Goal: Find specific page/section: Find specific page/section

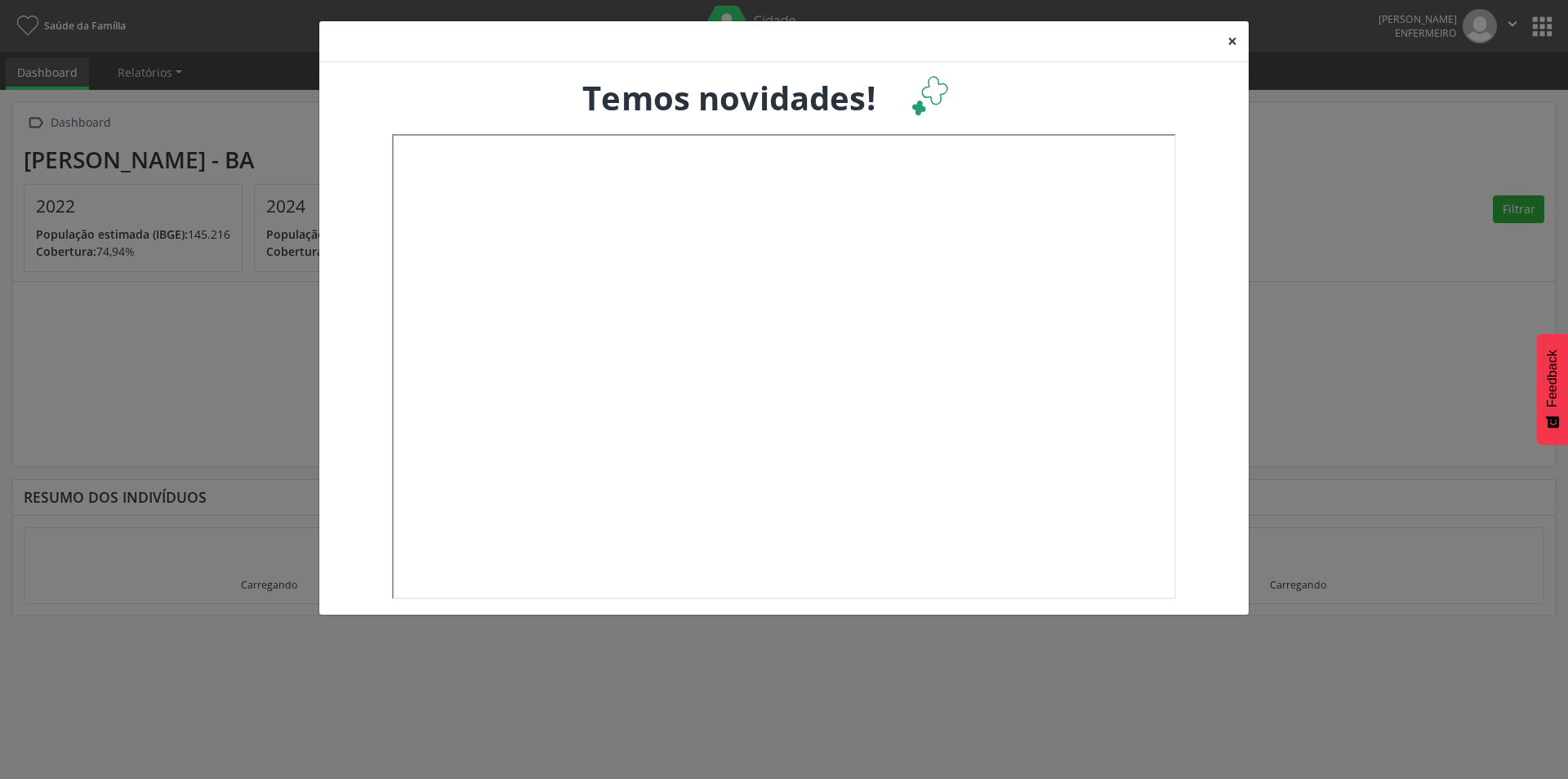
click at [1231, 40] on button "×" at bounding box center [1232, 41] width 33 height 40
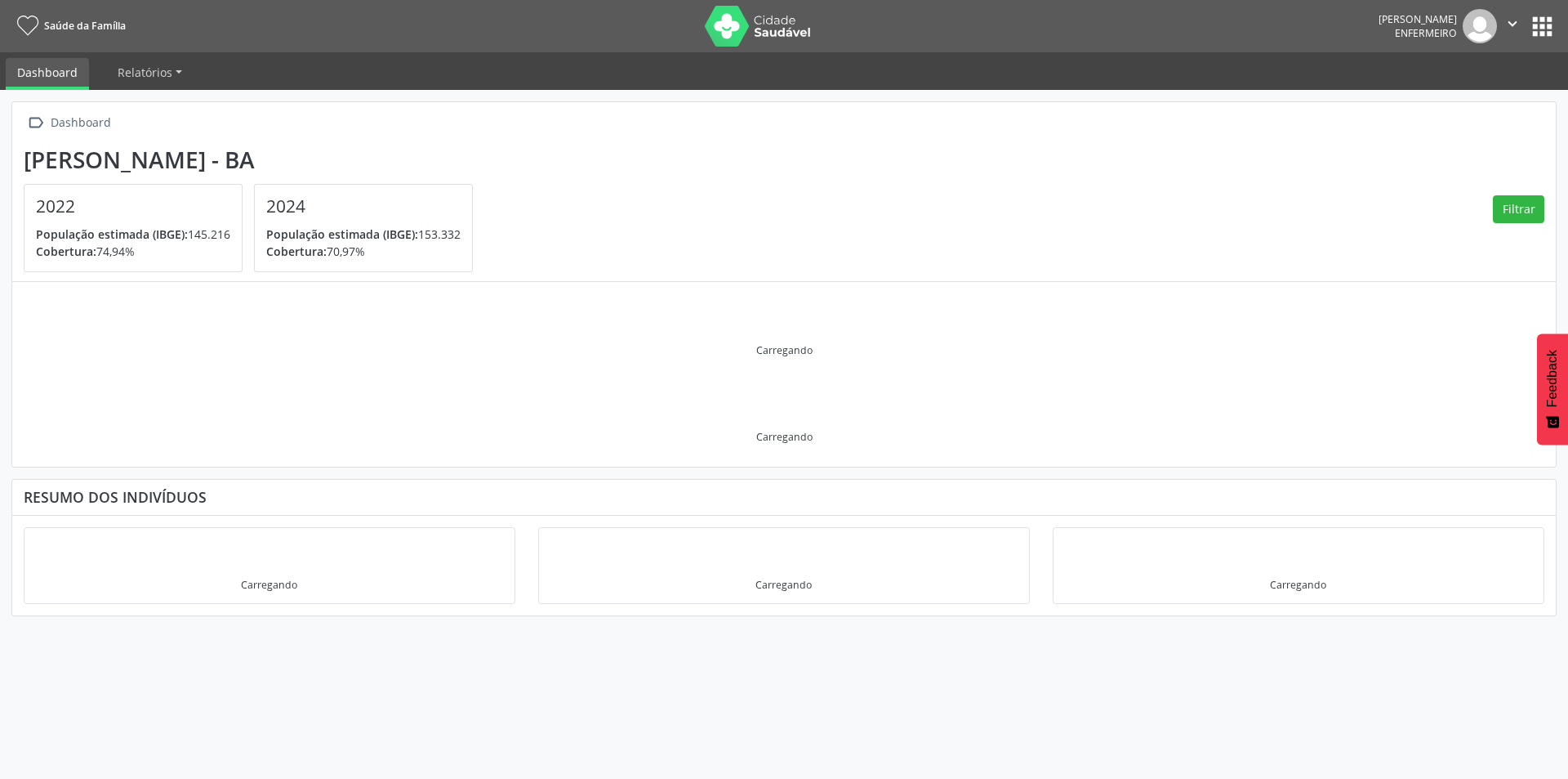
click at [1537, 18] on button "apps" at bounding box center [1543, 27] width 28 height 28
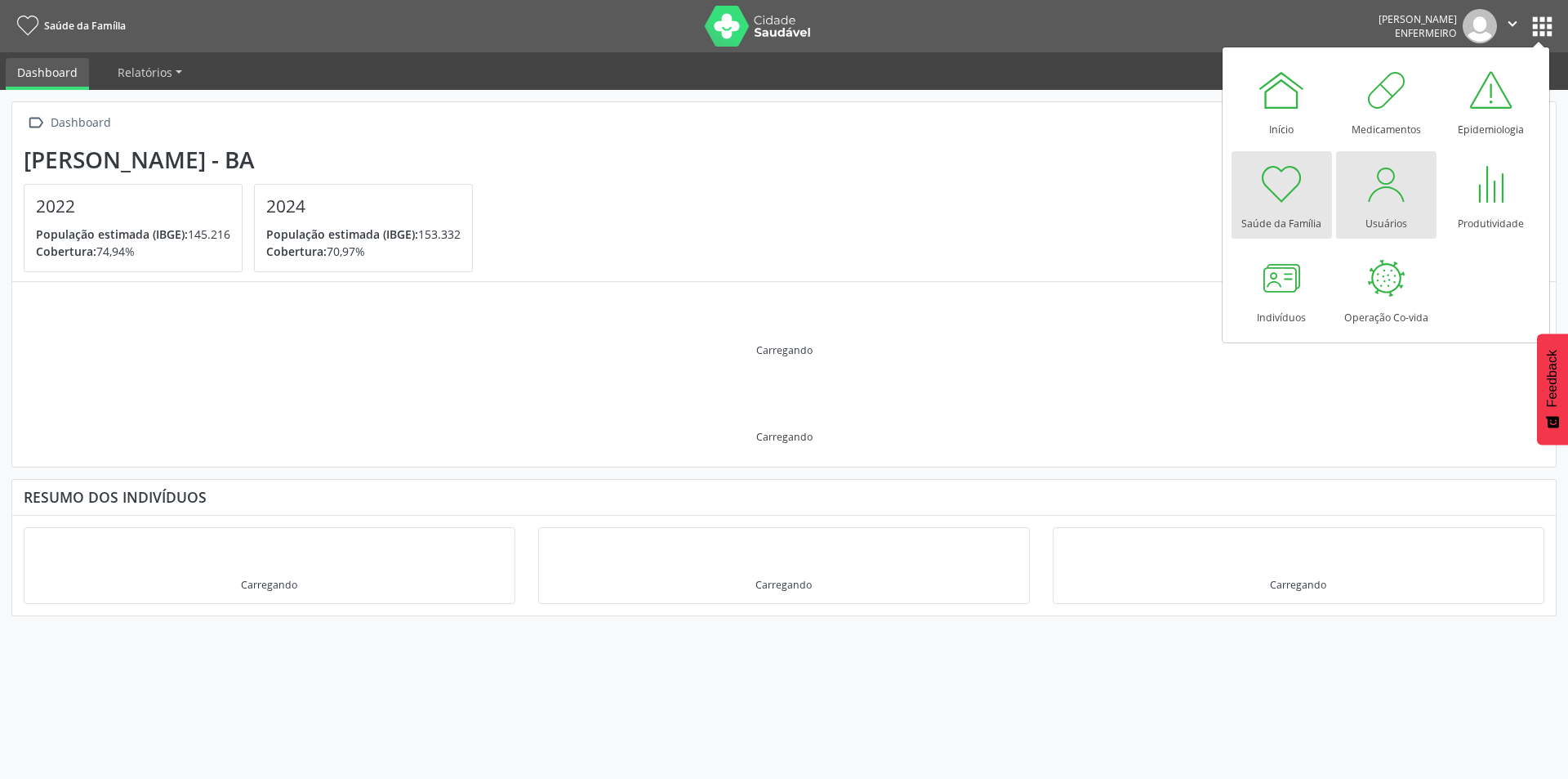
click at [1380, 206] on div at bounding box center [1386, 183] width 49 height 49
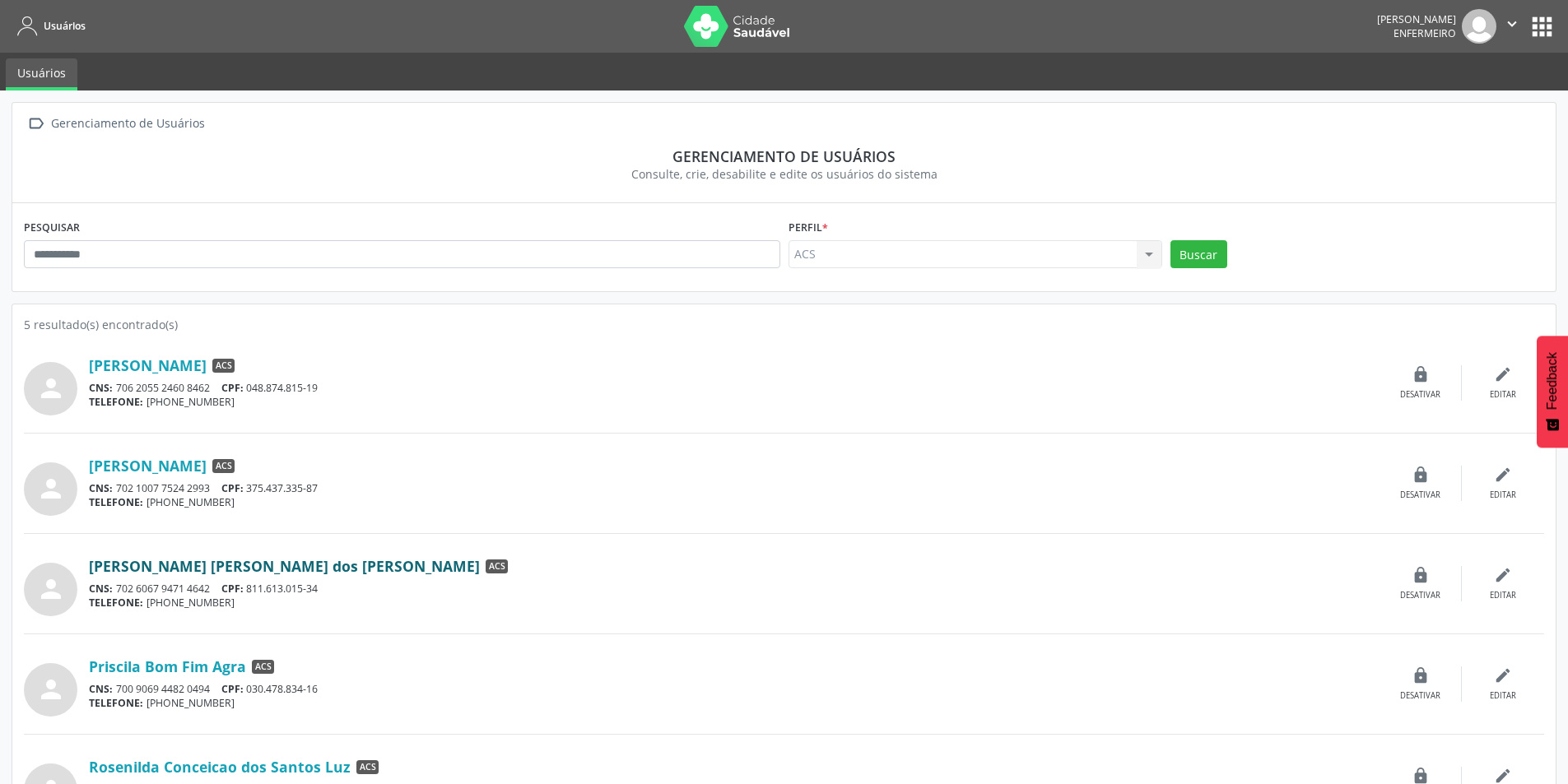
click at [188, 566] on link "[PERSON_NAME] [PERSON_NAME] dos [PERSON_NAME]" at bounding box center [284, 565] width 391 height 18
